Goal: Task Accomplishment & Management: Manage account settings

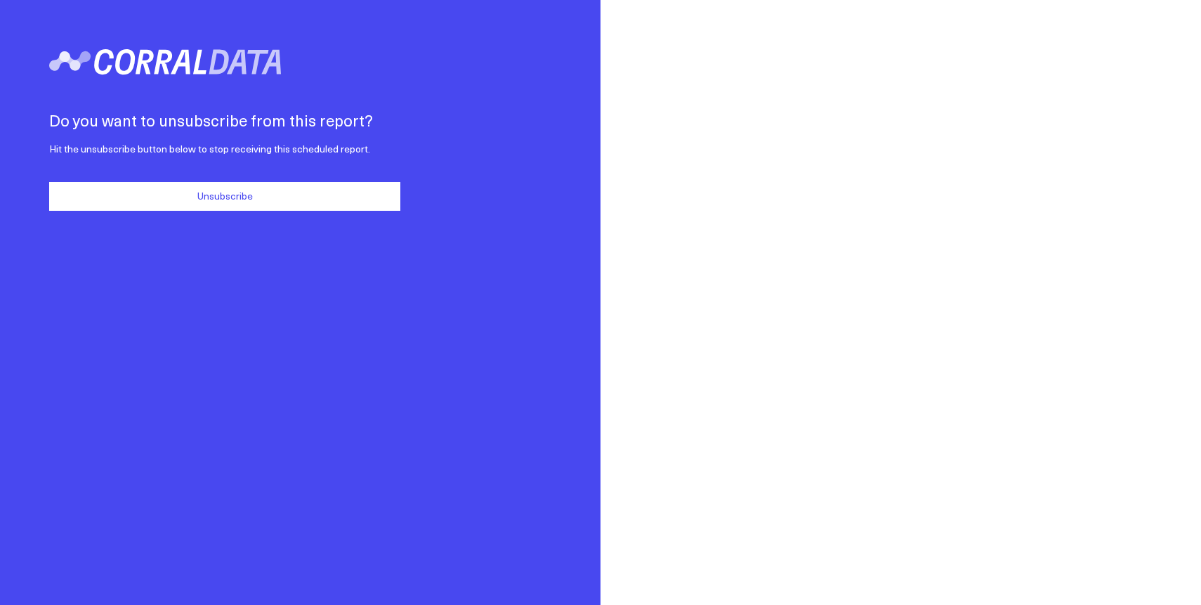
click at [282, 204] on button "Unsubscribe" at bounding box center [224, 196] width 351 height 29
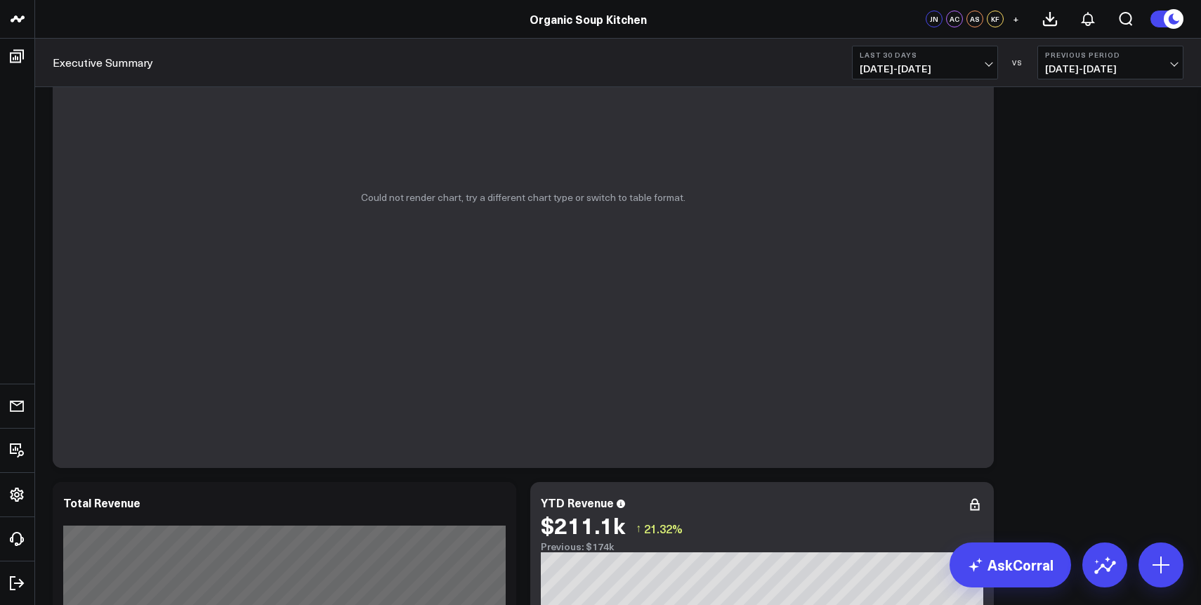
scroll to position [459, 0]
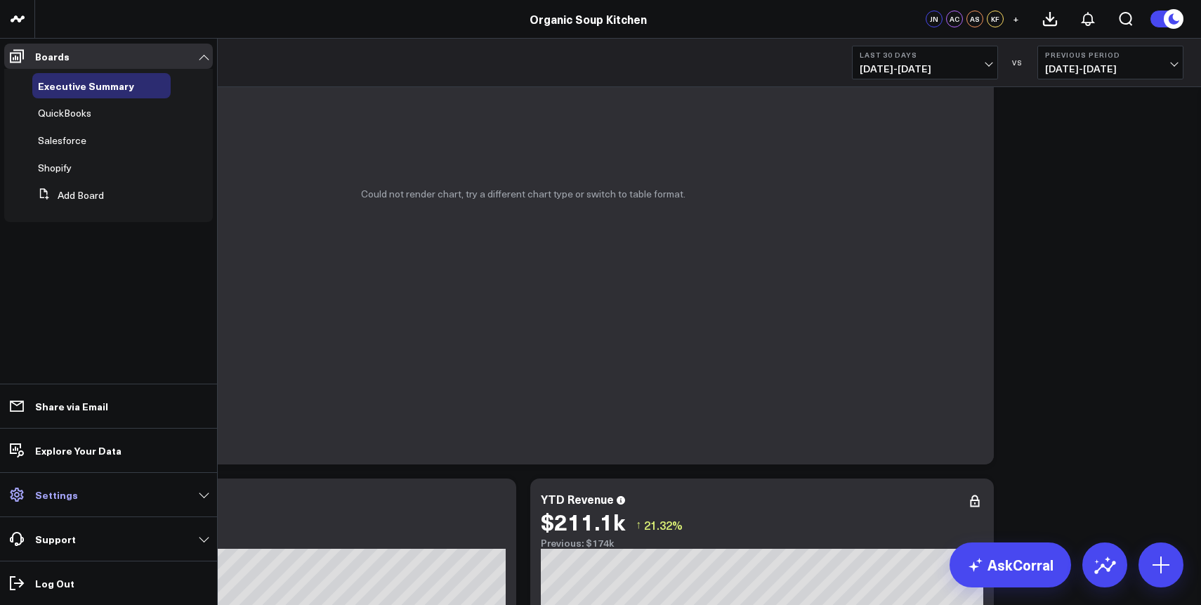
click at [73, 492] on p "Settings" at bounding box center [56, 494] width 43 height 11
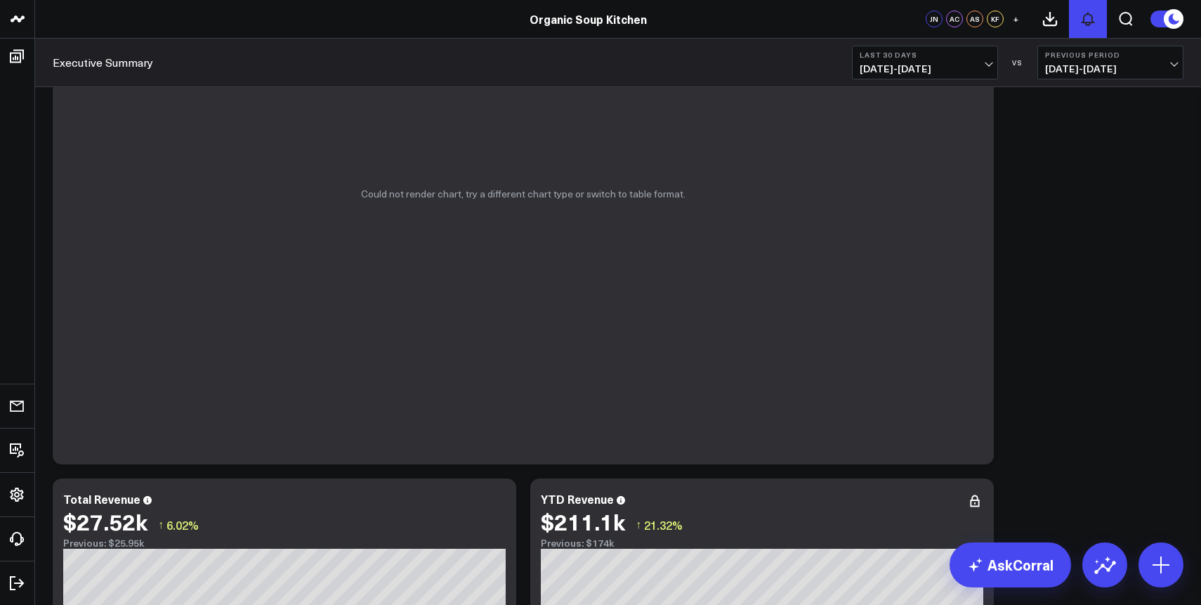
click at [1074, 29] on button at bounding box center [1088, 19] width 38 height 38
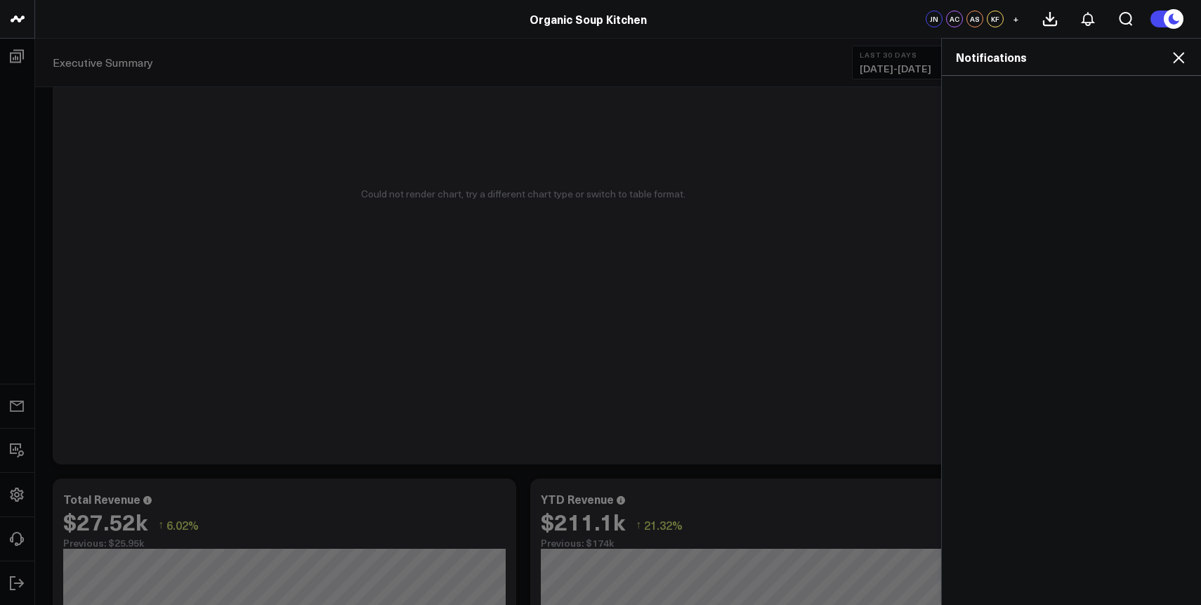
click at [1183, 66] on div "Notifications" at bounding box center [1071, 57] width 259 height 37
click at [1174, 60] on icon at bounding box center [1178, 57] width 17 height 17
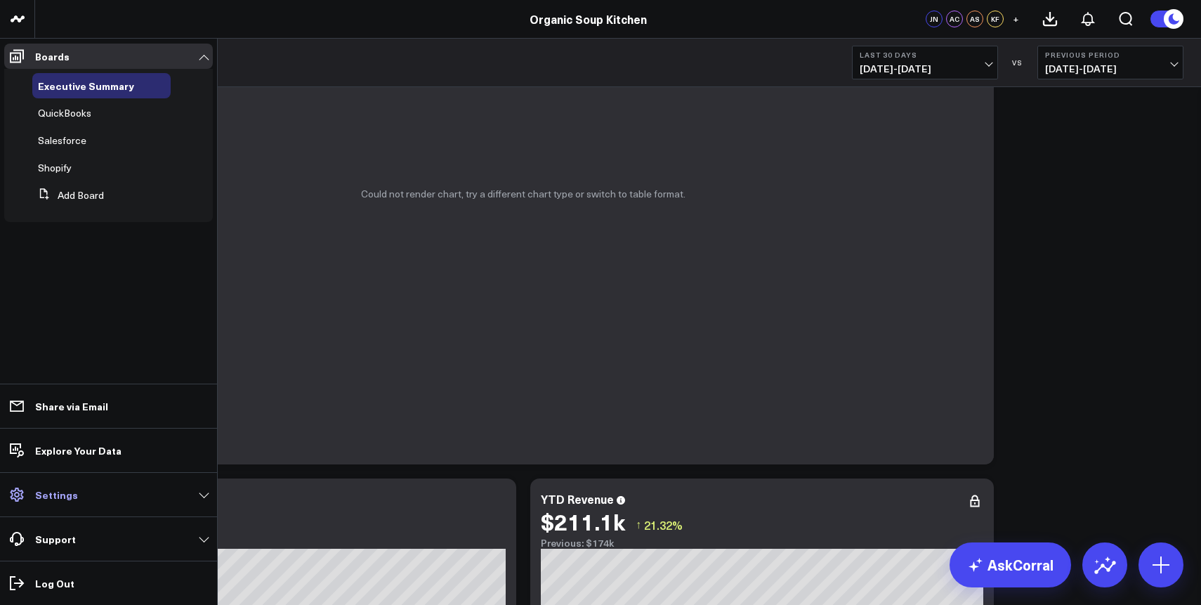
click at [39, 497] on p "Settings" at bounding box center [56, 494] width 43 height 11
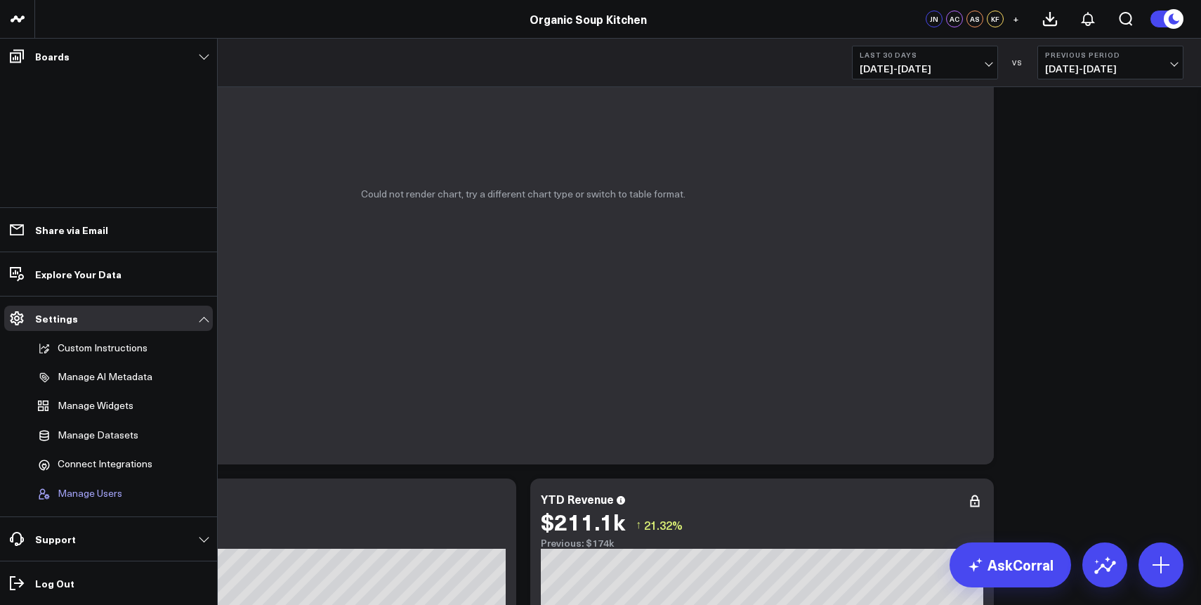
click at [95, 494] on span "Manage Users" at bounding box center [90, 493] width 65 height 13
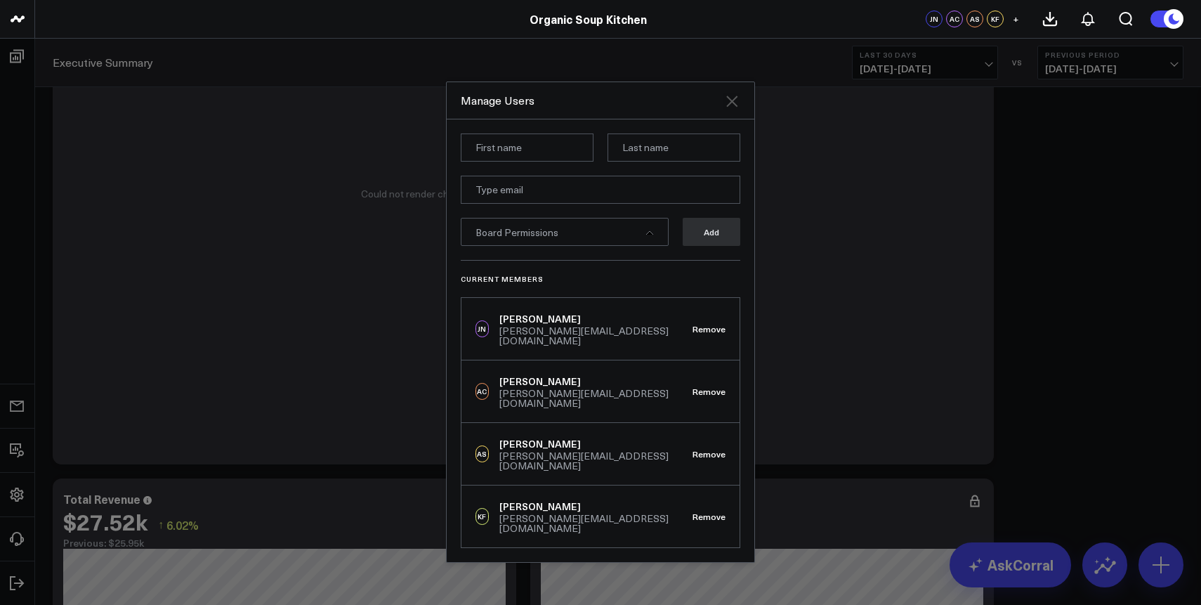
click at [739, 110] on icon at bounding box center [731, 101] width 17 height 17
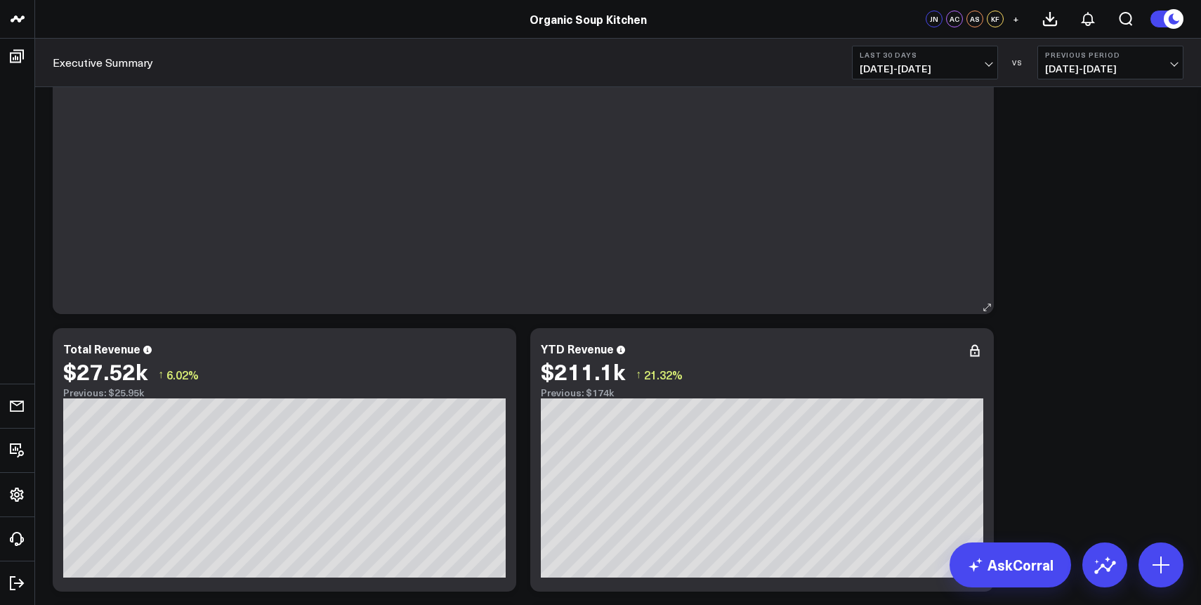
scroll to position [633, 0]
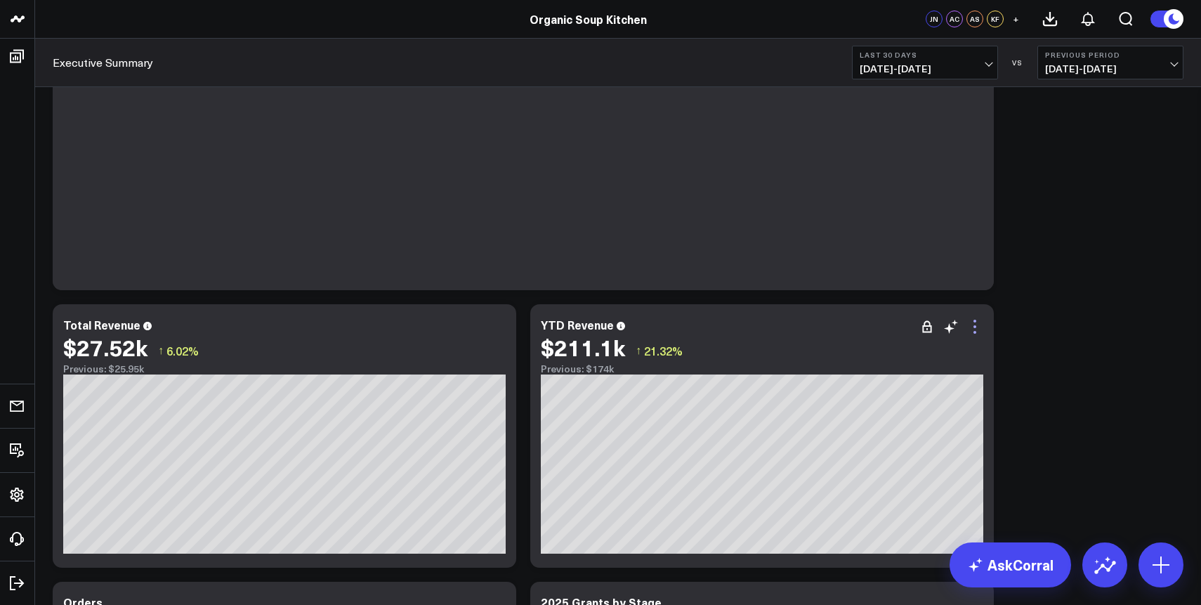
click at [971, 329] on icon at bounding box center [974, 326] width 17 height 17
click at [1022, 269] on div "Modify via AI Copy link to widget Ask support Remove Create linked copy Executi…" at bounding box center [618, 574] width 1145 height 2219
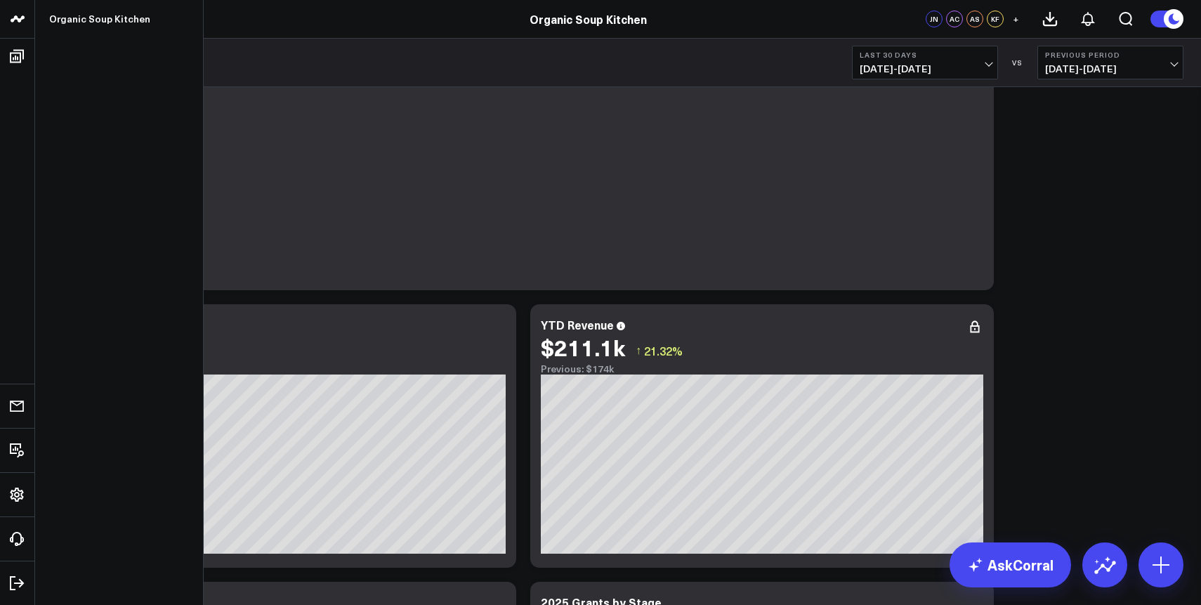
click at [18, 25] on icon at bounding box center [17, 19] width 17 height 17
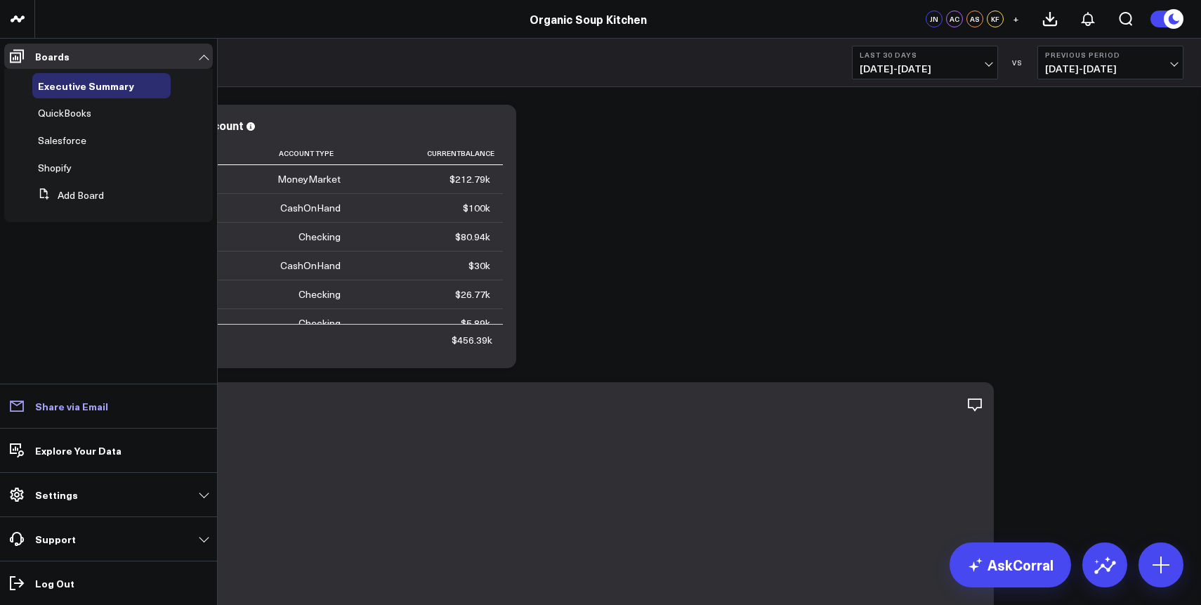
click at [110, 409] on link "Share via Email" at bounding box center [108, 405] width 209 height 25
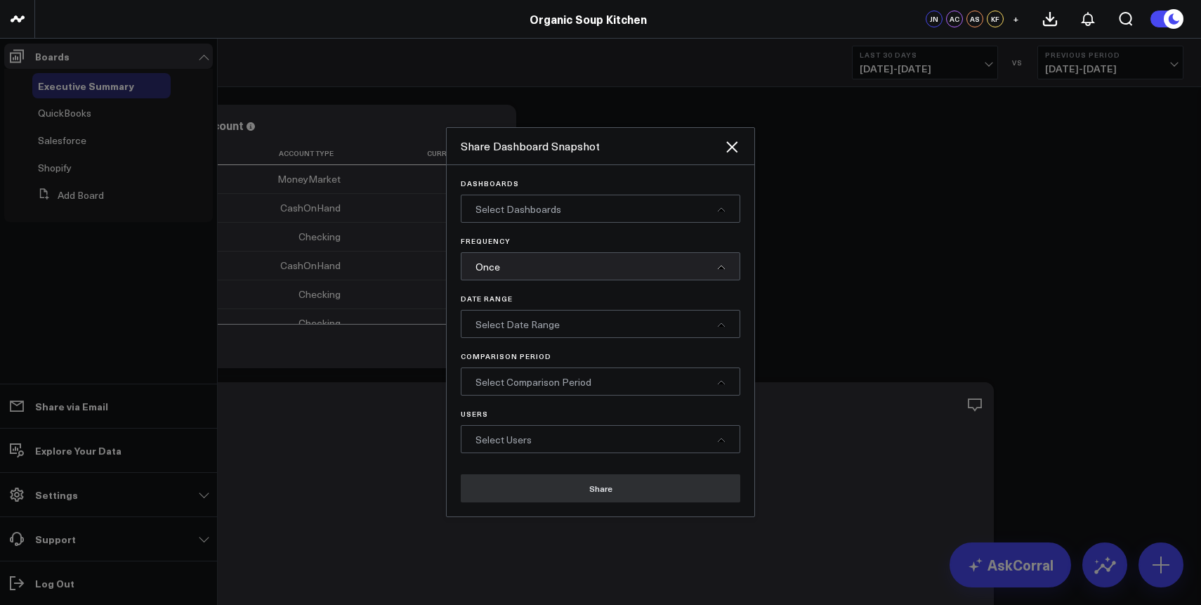
click at [725, 134] on div "Share Dashboard Snapshot" at bounding box center [601, 146] width 308 height 37
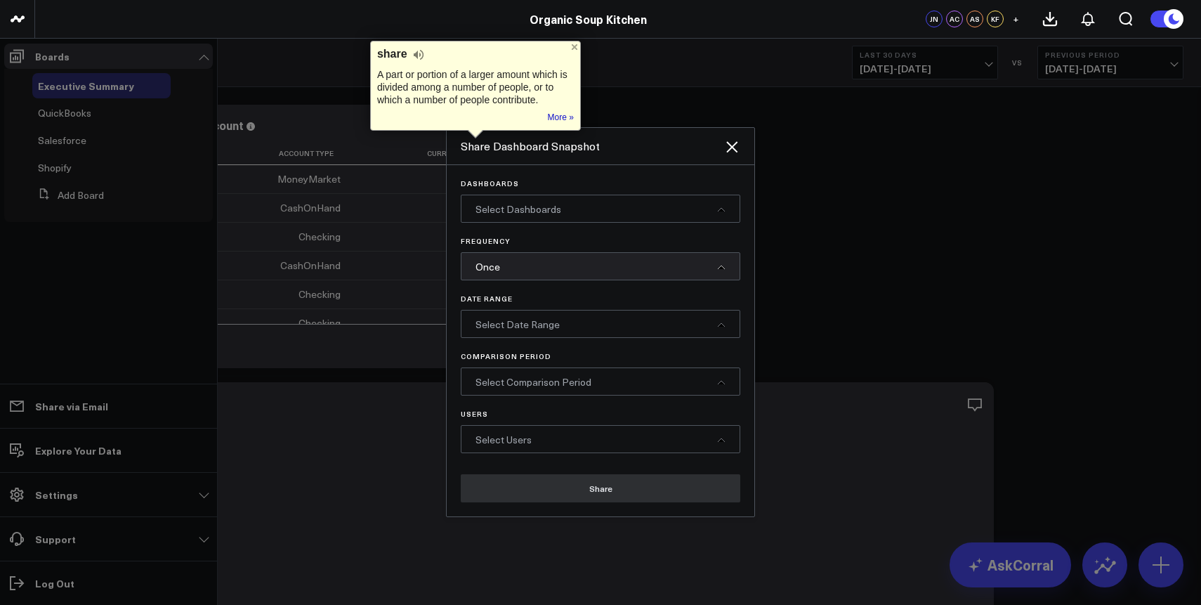
click at [740, 149] on div "Share Dashboard Snapshot" at bounding box center [601, 146] width 308 height 37
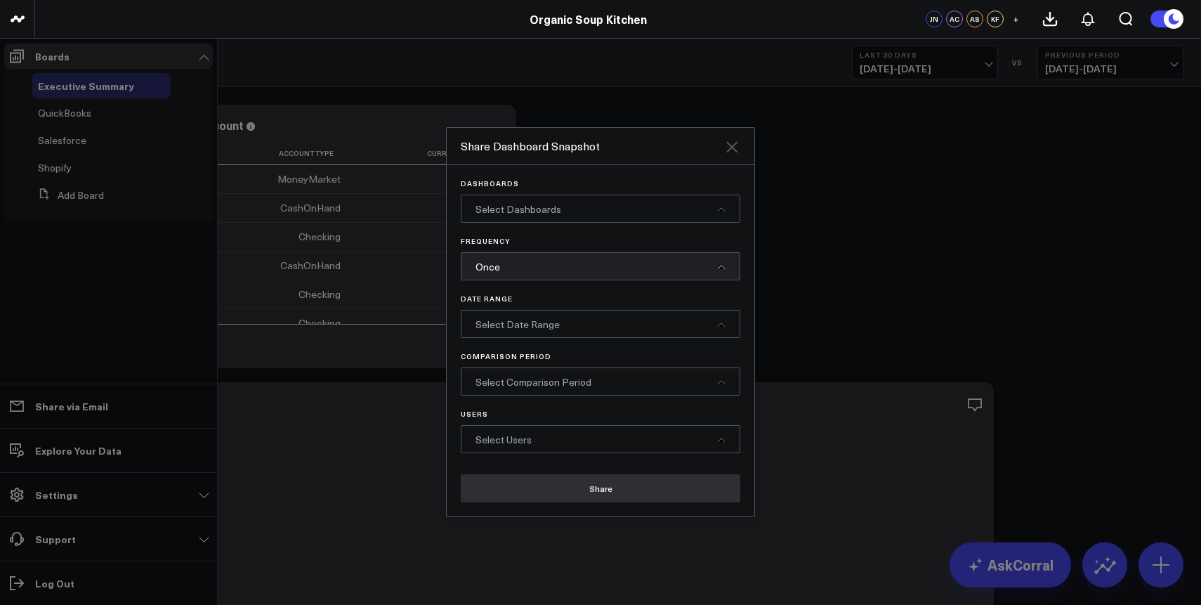
click at [728, 143] on icon at bounding box center [731, 146] width 11 height 11
